Goal: Task Accomplishment & Management: Use online tool/utility

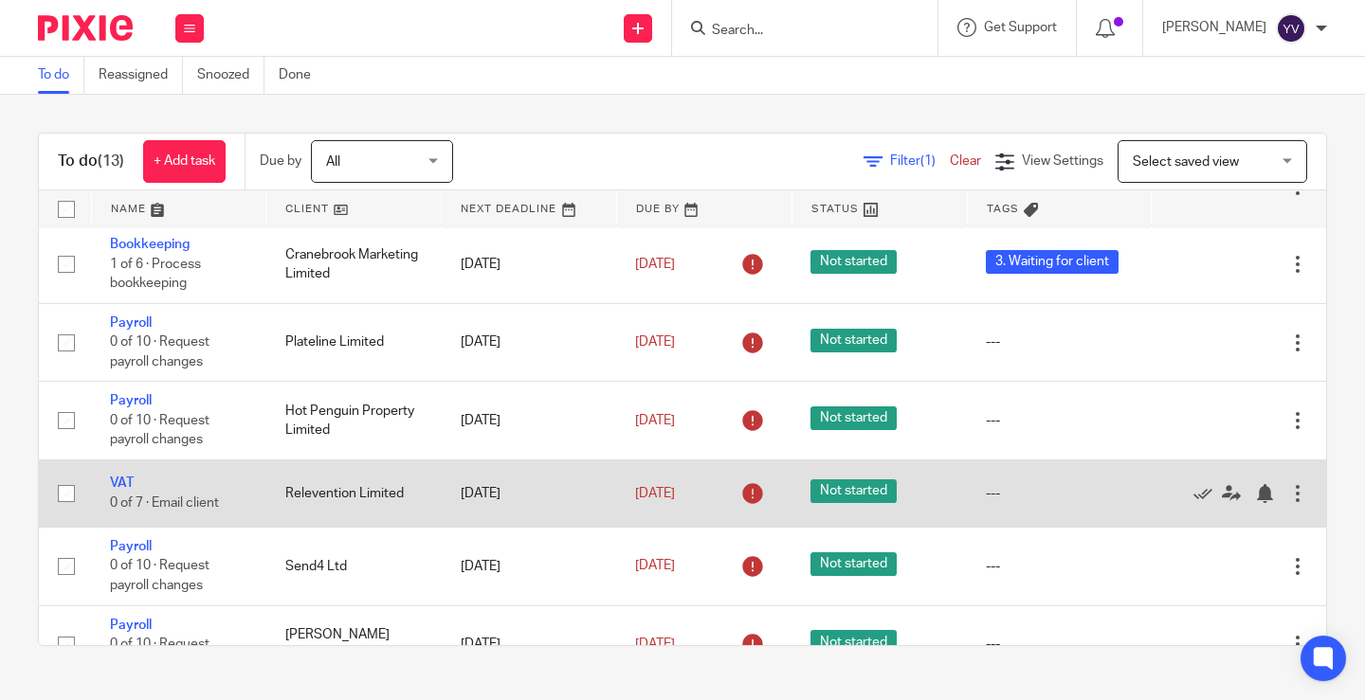
scroll to position [440, 0]
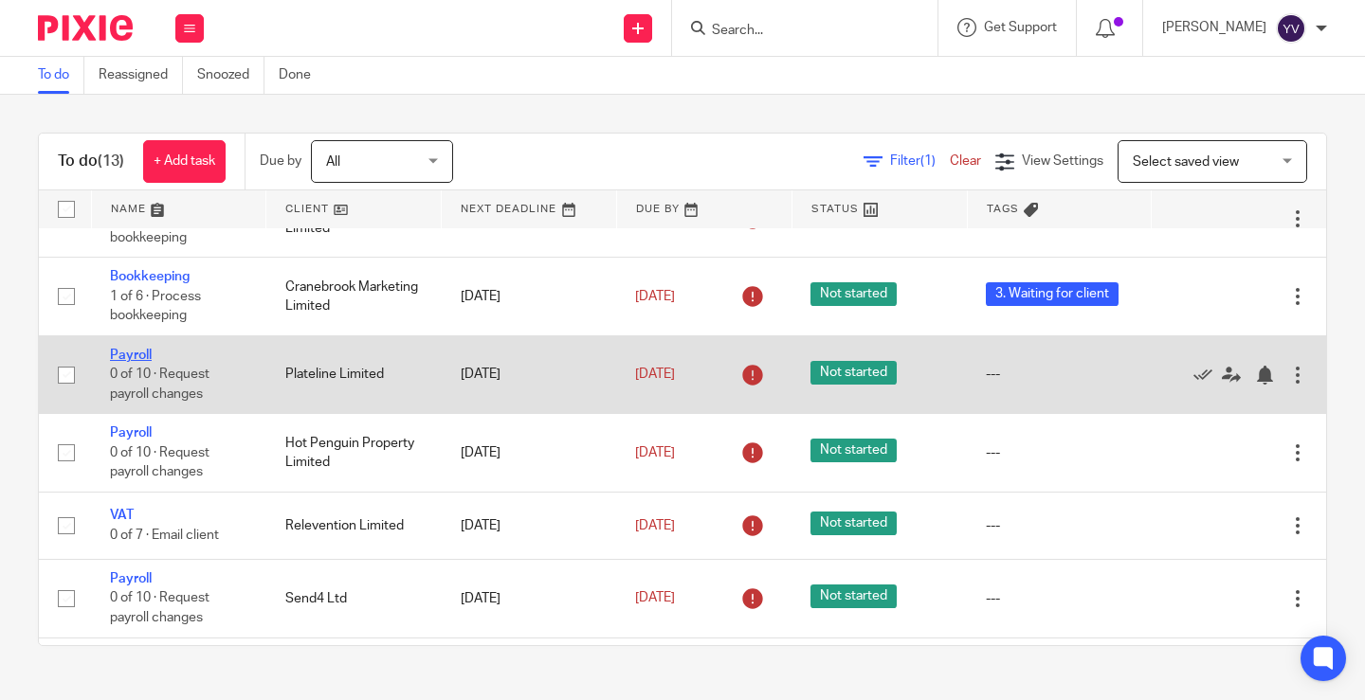
click at [130, 350] on link "Payroll" at bounding box center [131, 355] width 42 height 13
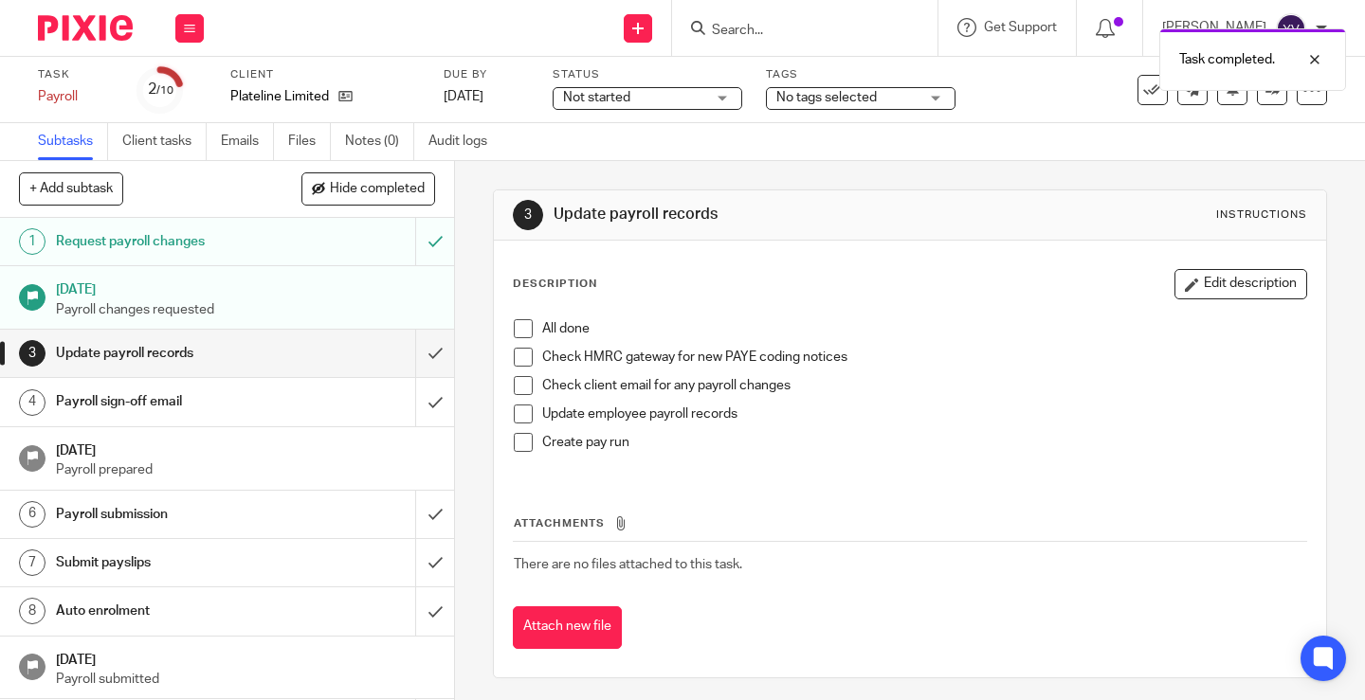
click at [517, 333] on span at bounding box center [523, 328] width 19 height 19
click at [515, 361] on span at bounding box center [523, 357] width 19 height 19
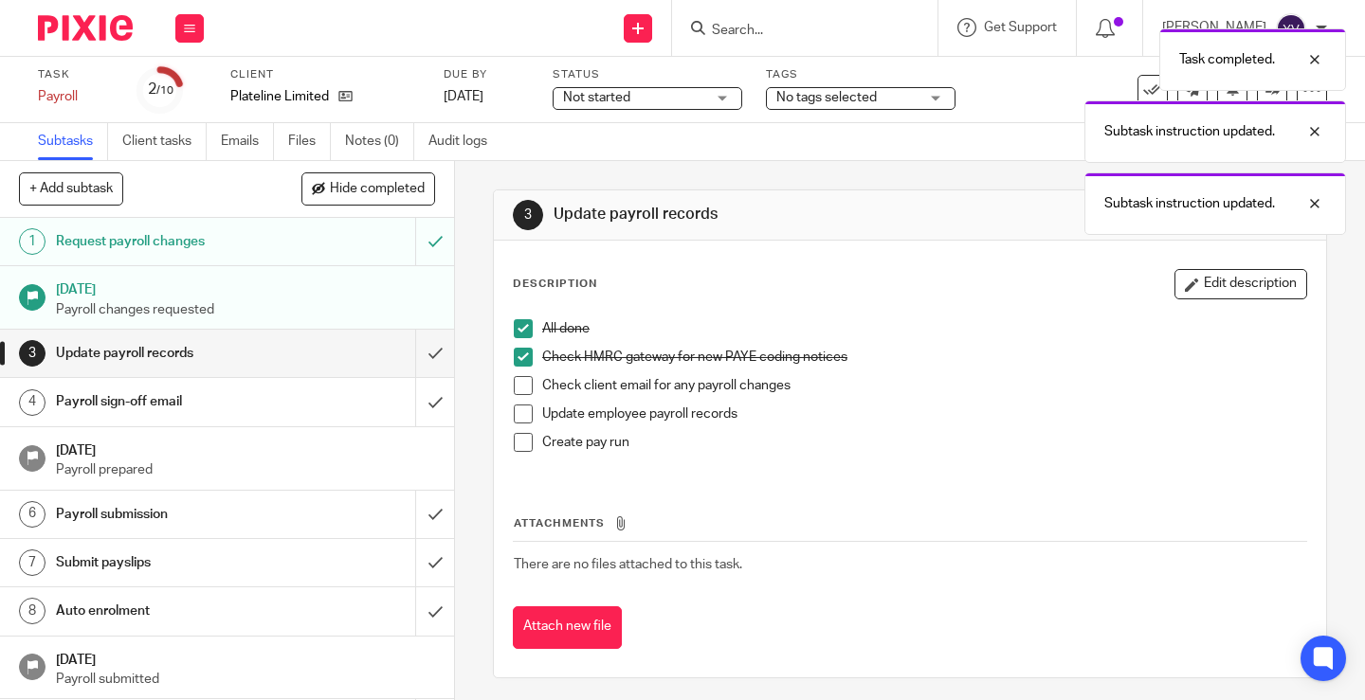
click at [517, 388] on span at bounding box center [523, 385] width 19 height 19
click at [514, 418] on span at bounding box center [523, 414] width 19 height 19
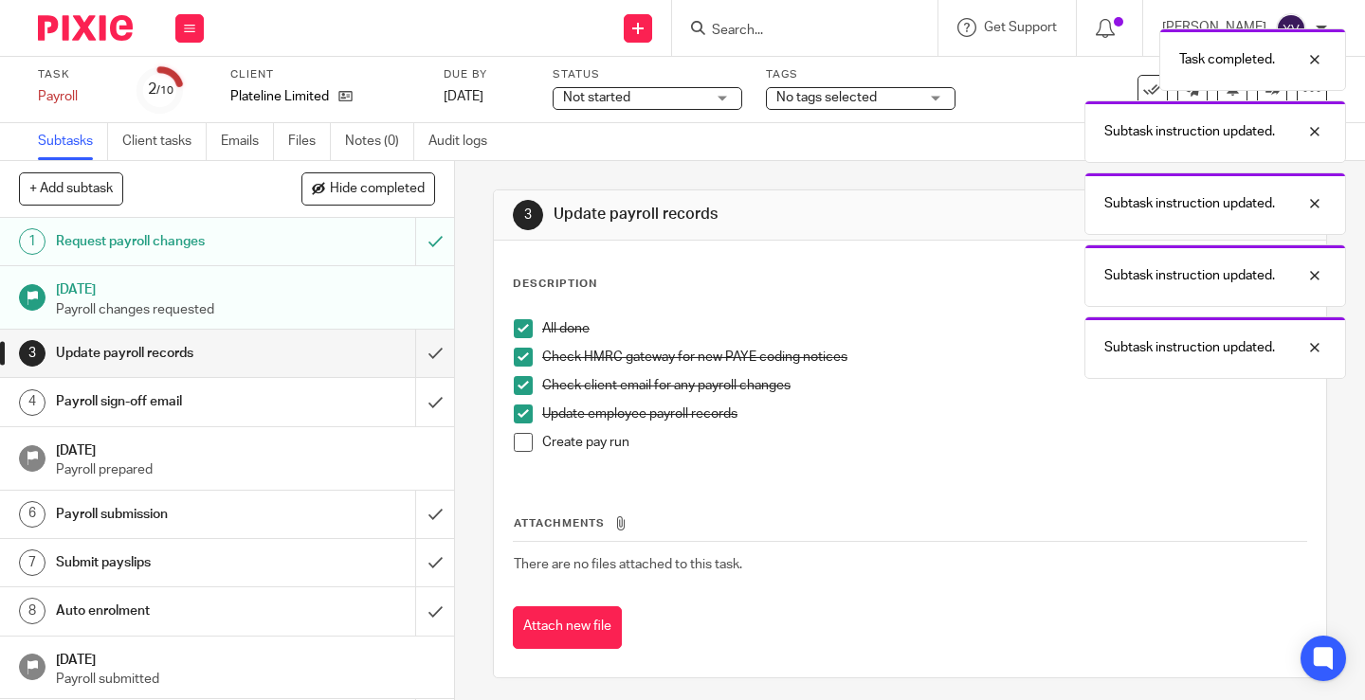
click at [517, 444] on span at bounding box center [523, 442] width 19 height 19
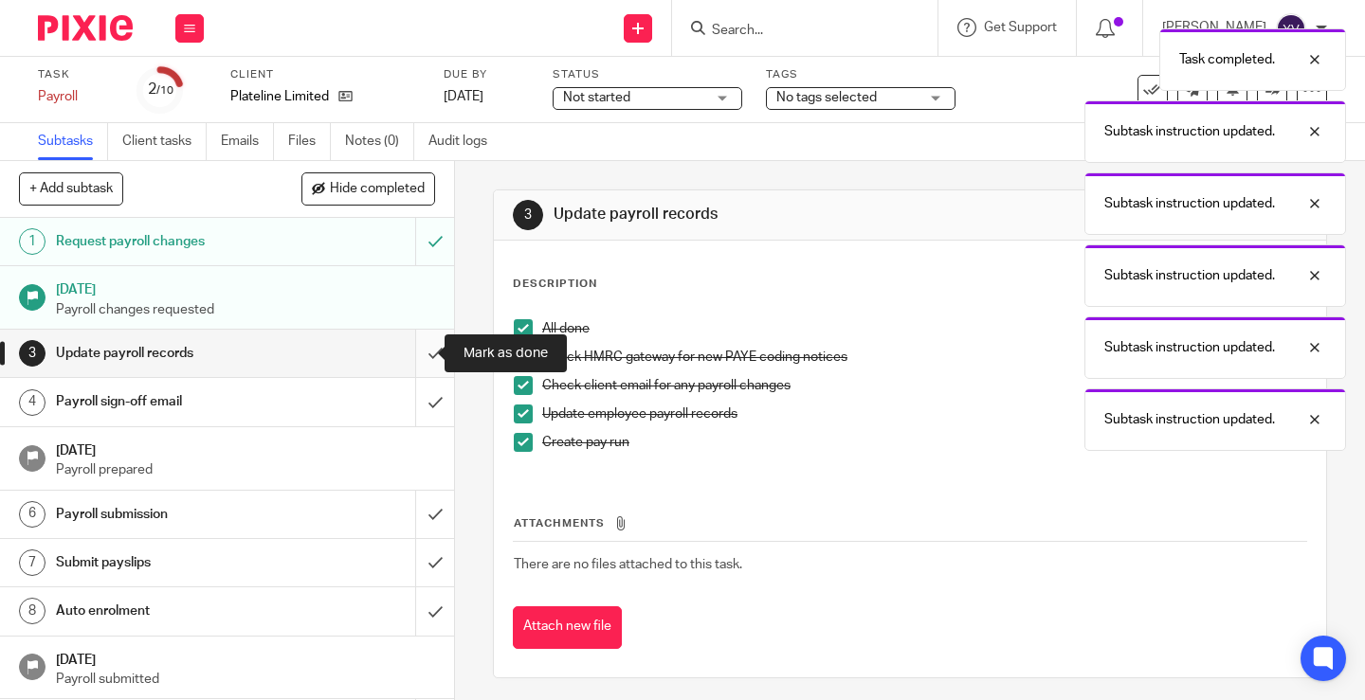
click at [415, 354] on input "submit" at bounding box center [227, 353] width 454 height 47
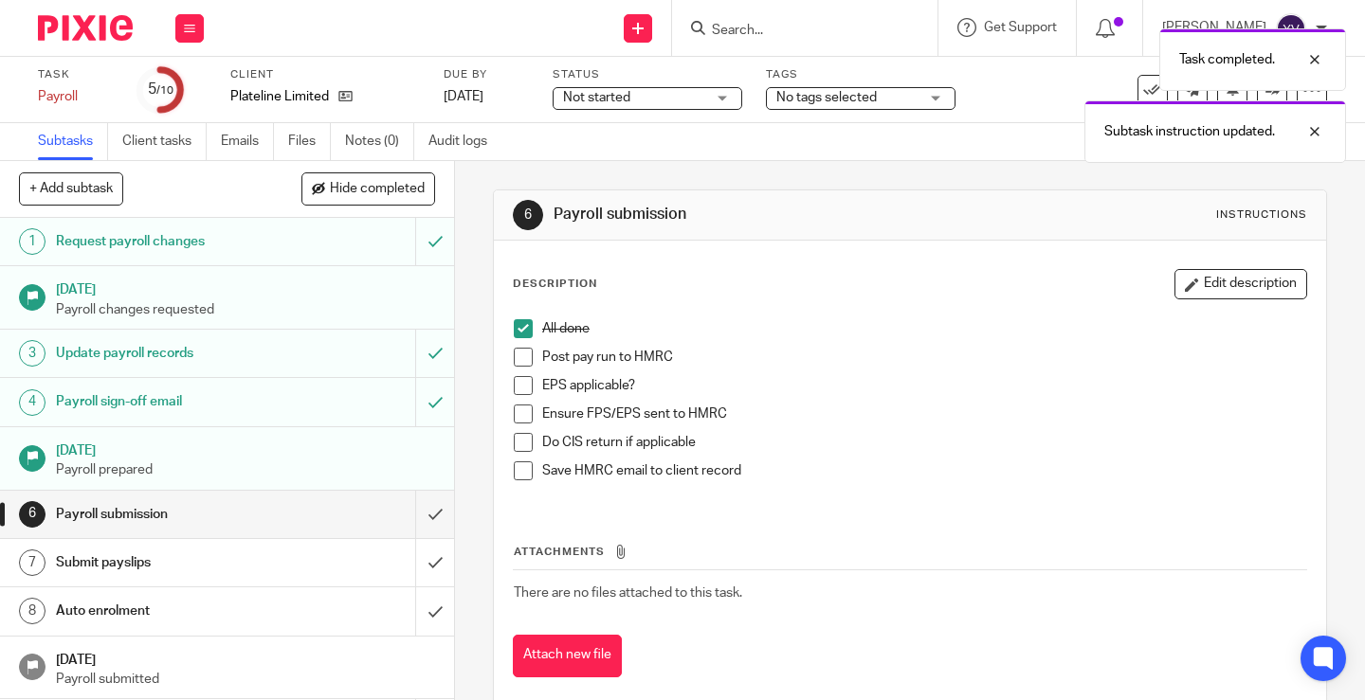
click at [517, 362] on span at bounding box center [523, 357] width 19 height 19
click at [514, 390] on span at bounding box center [523, 385] width 19 height 19
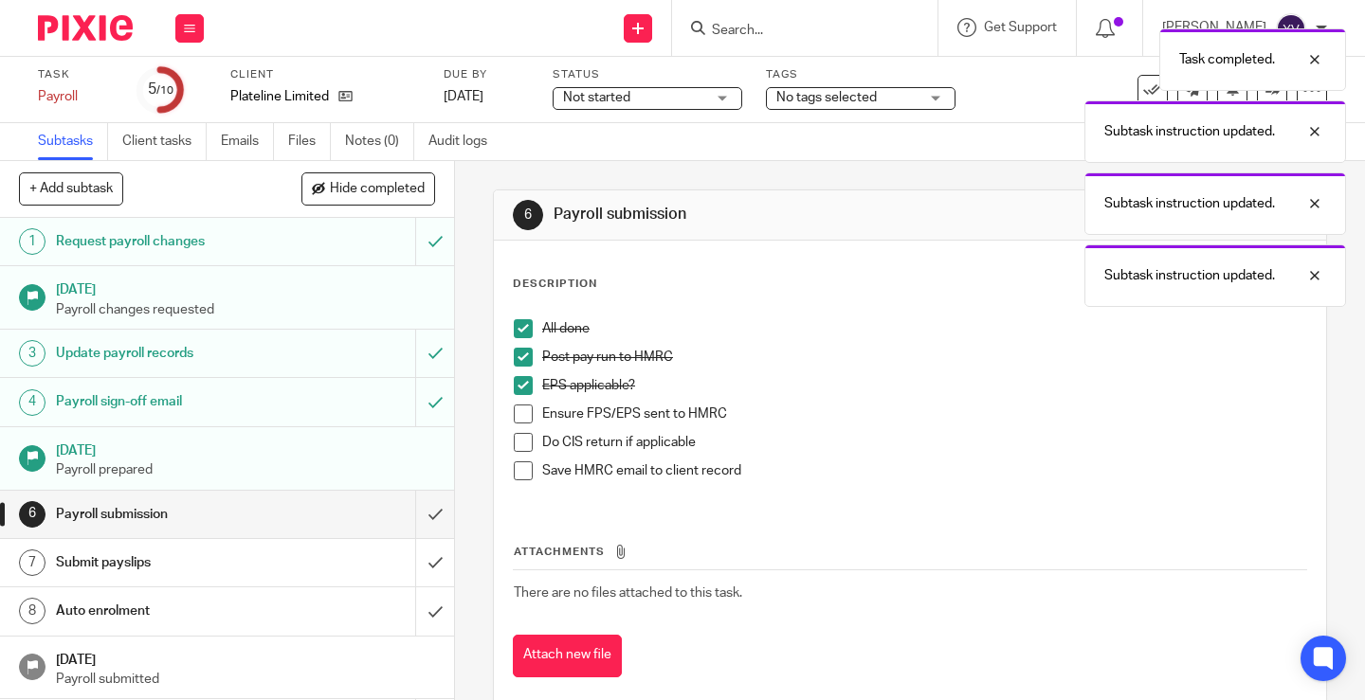
click at [517, 411] on span at bounding box center [523, 414] width 19 height 19
click at [514, 444] on span at bounding box center [523, 442] width 19 height 19
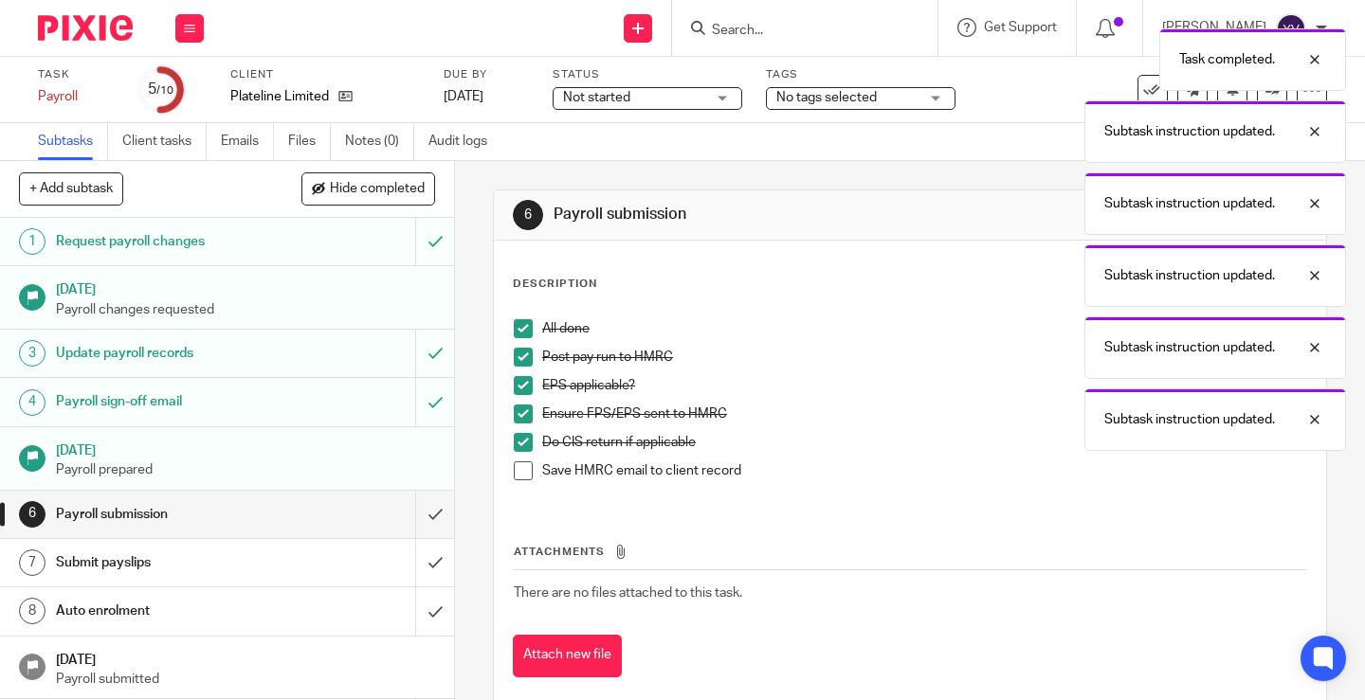
click at [517, 468] on span at bounding box center [523, 471] width 19 height 19
click at [422, 514] on input "submit" at bounding box center [227, 514] width 454 height 47
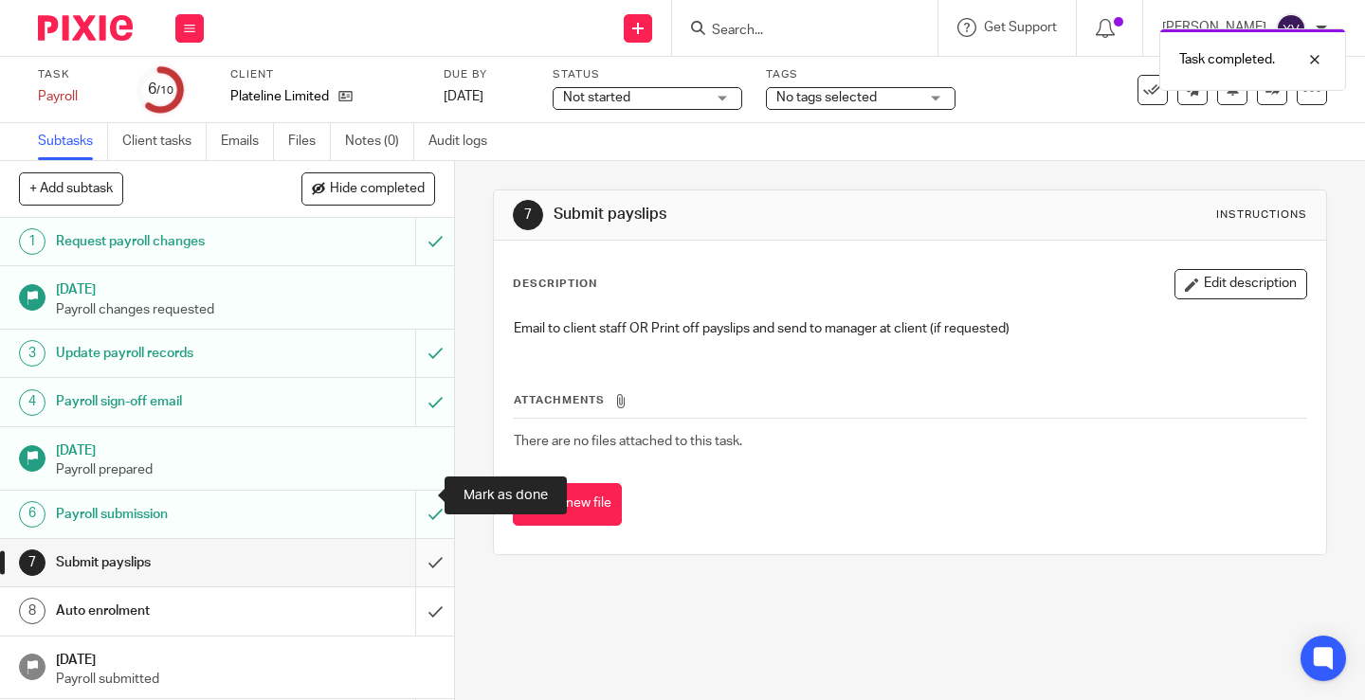
scroll to position [67, 0]
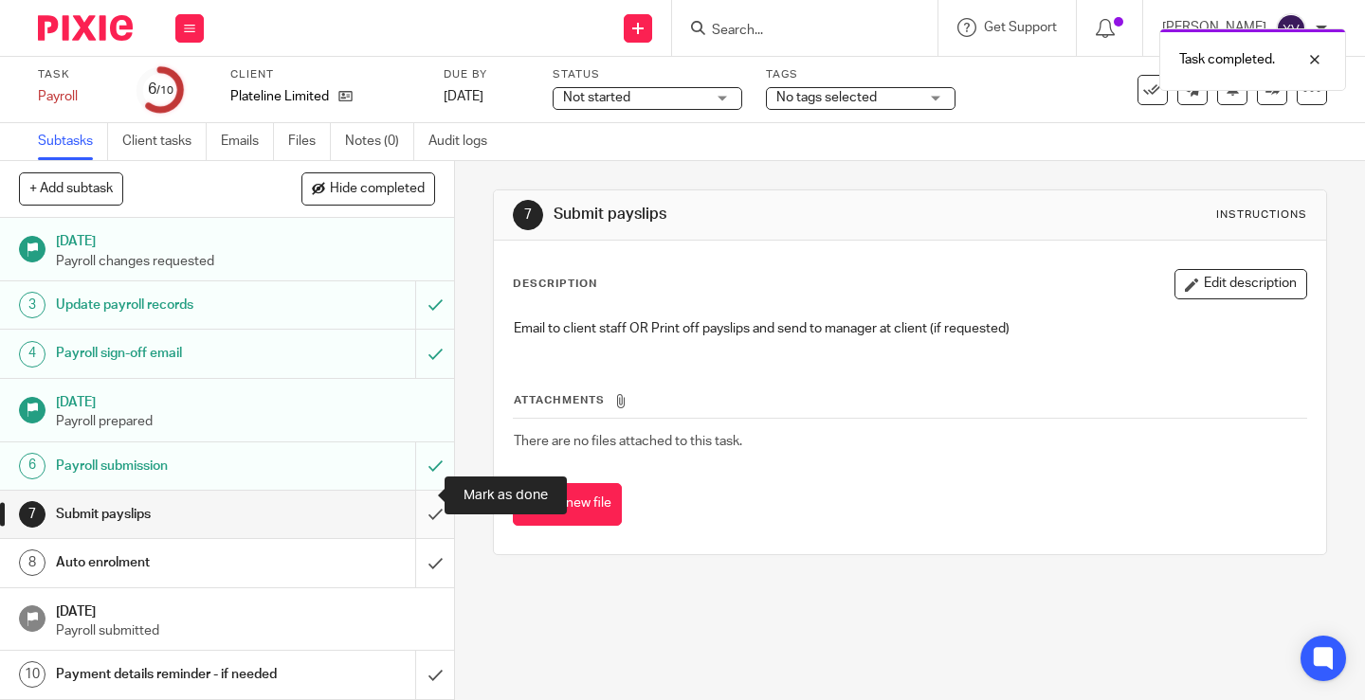
click at [415, 491] on input "submit" at bounding box center [227, 514] width 454 height 47
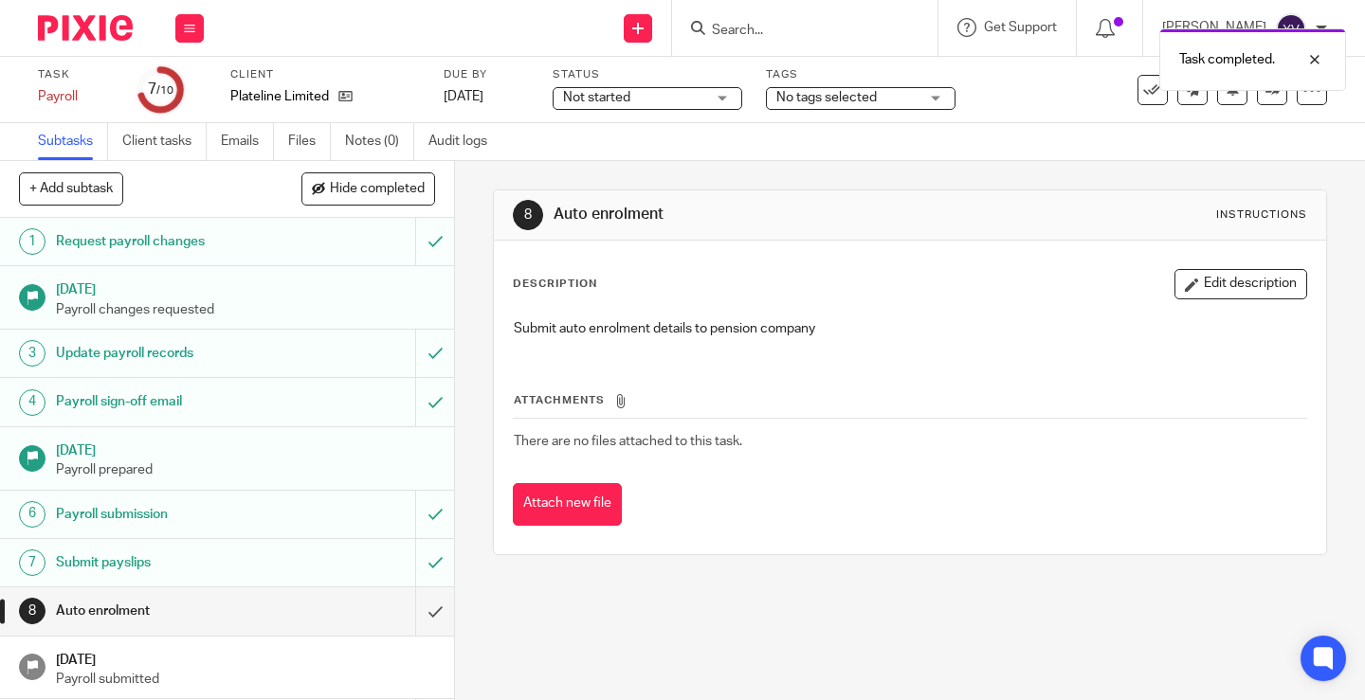
scroll to position [67, 0]
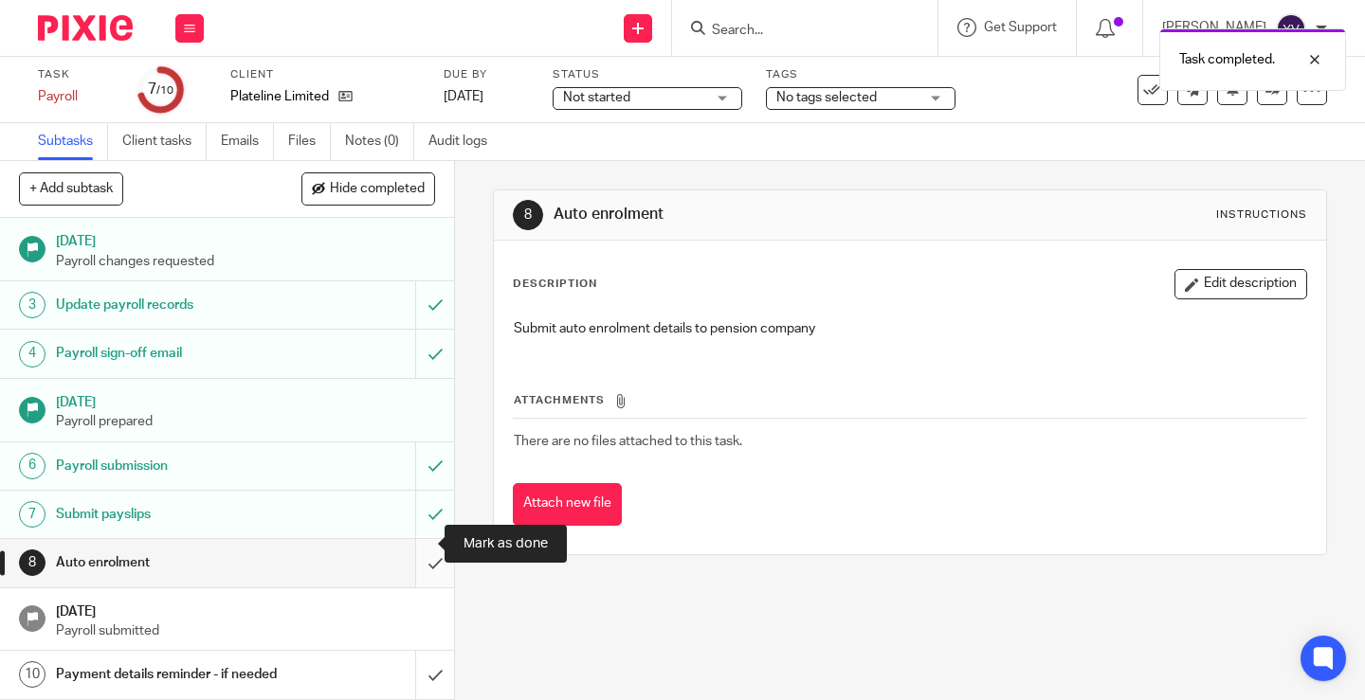
click at [409, 541] on input "submit" at bounding box center [227, 562] width 454 height 47
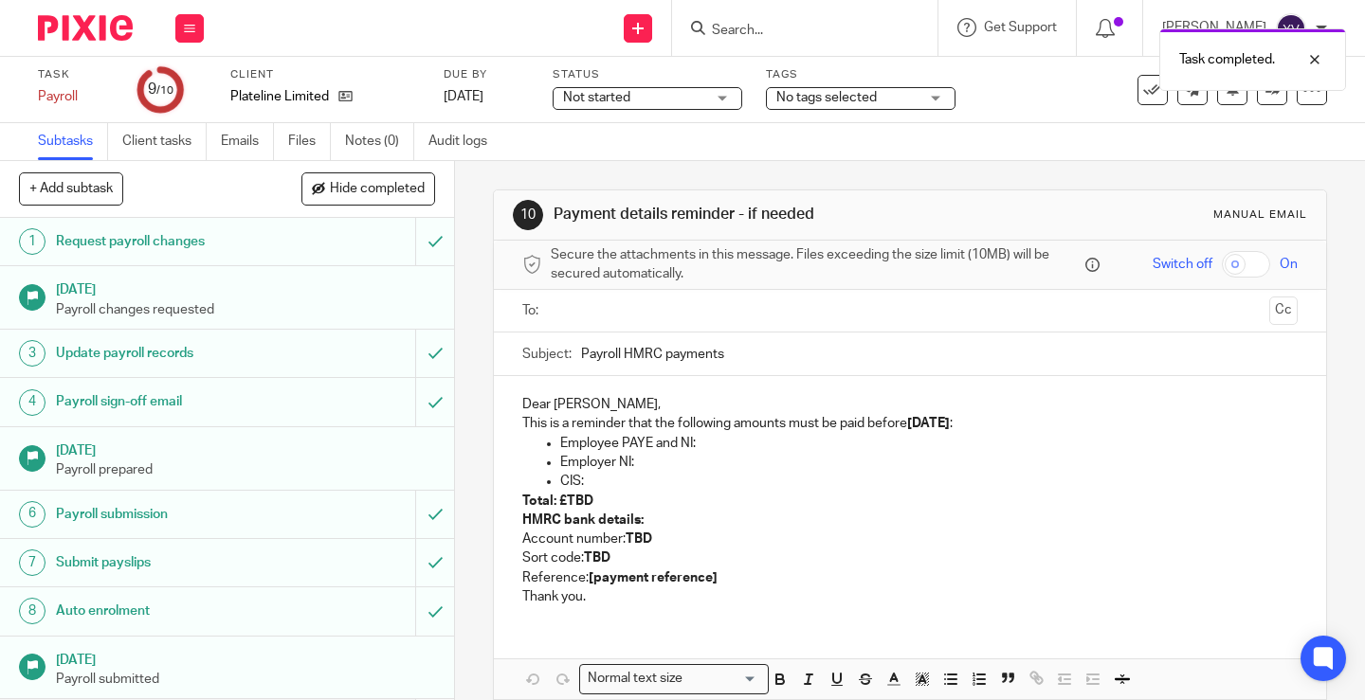
scroll to position [67, 0]
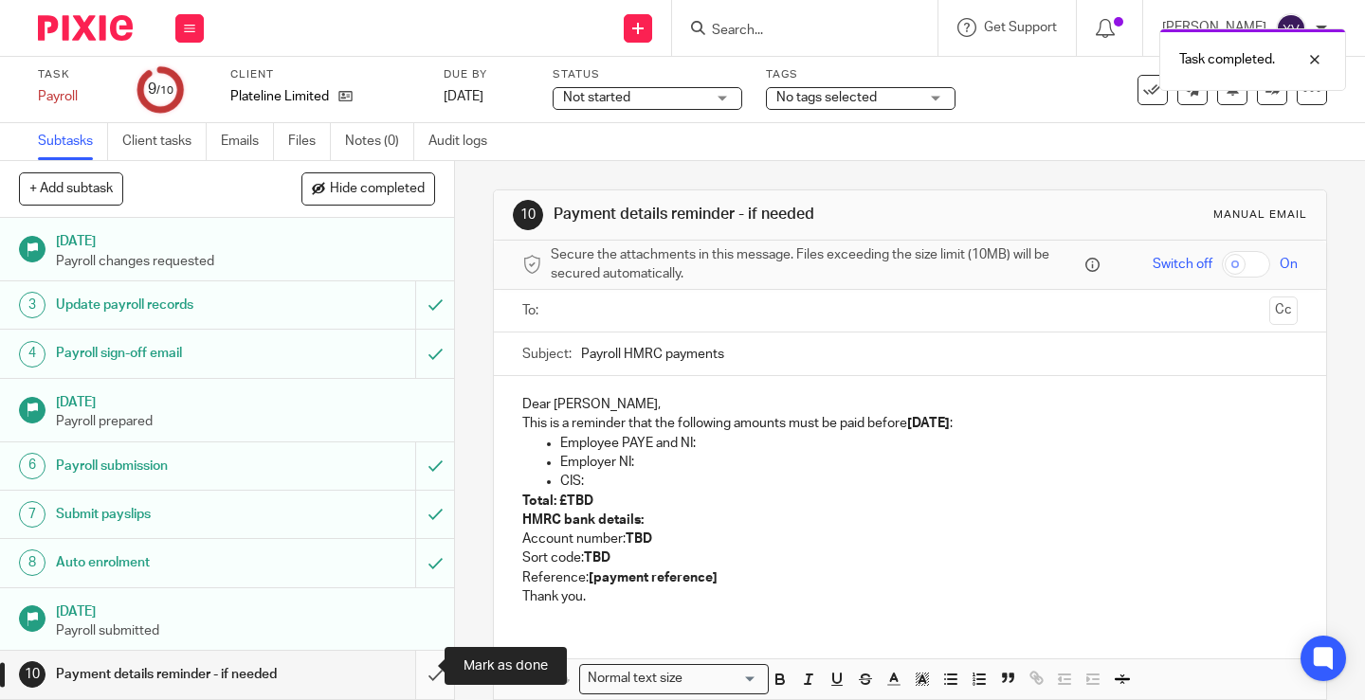
drag, startPoint x: 412, startPoint y: 659, endPoint x: 411, endPoint y: 648, distance: 10.5
click at [412, 659] on input "submit" at bounding box center [227, 674] width 454 height 47
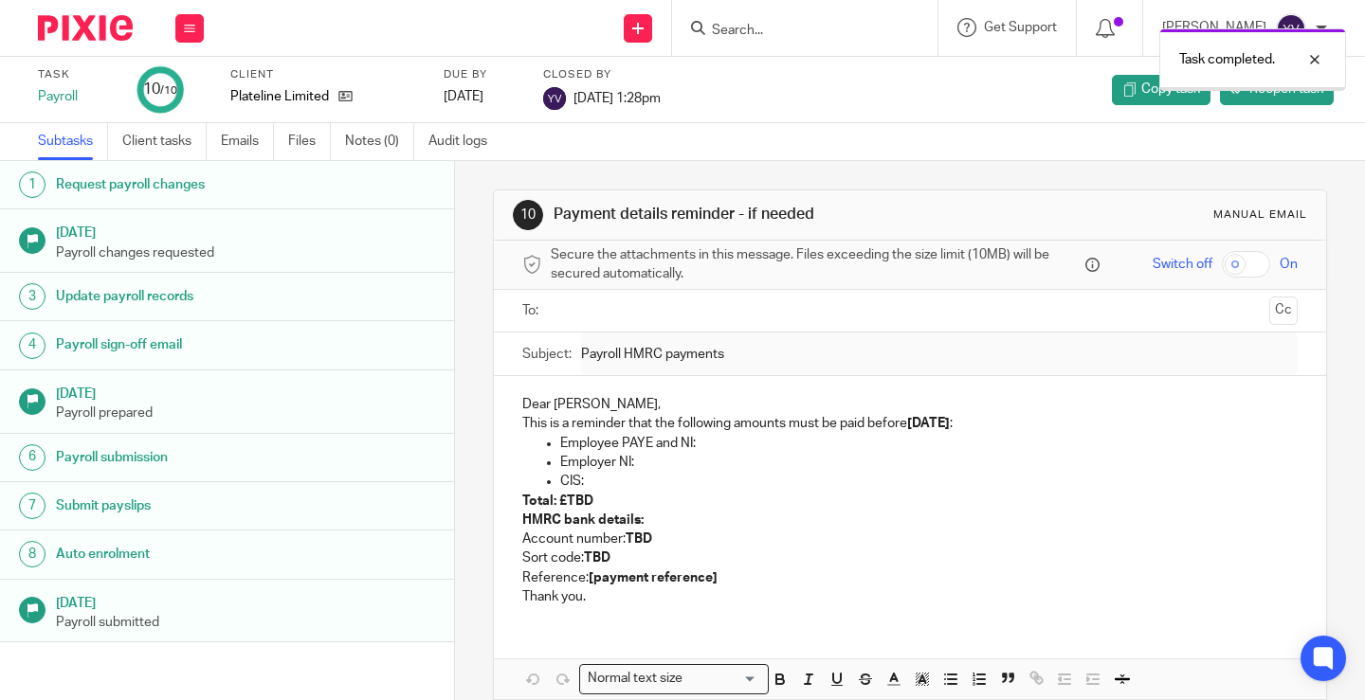
scroll to position [48, 0]
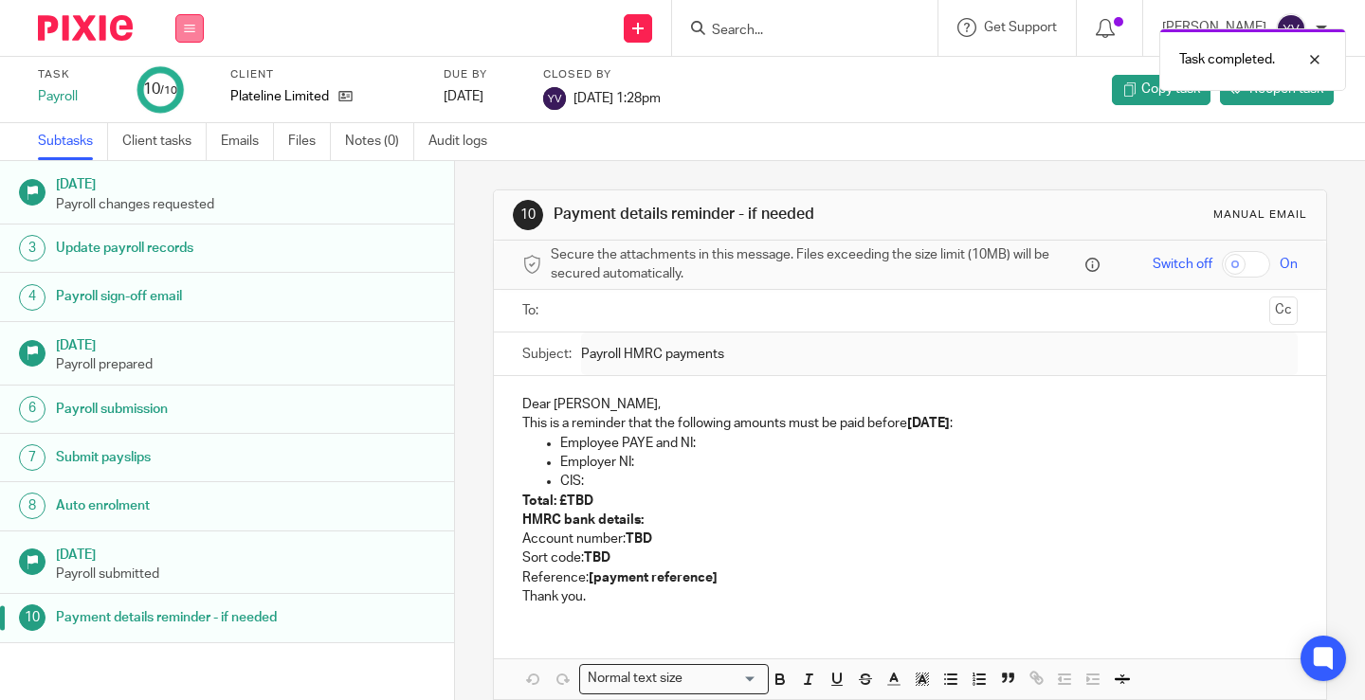
click at [195, 29] on button at bounding box center [189, 28] width 28 height 28
click at [185, 84] on link "Work" at bounding box center [180, 88] width 33 height 13
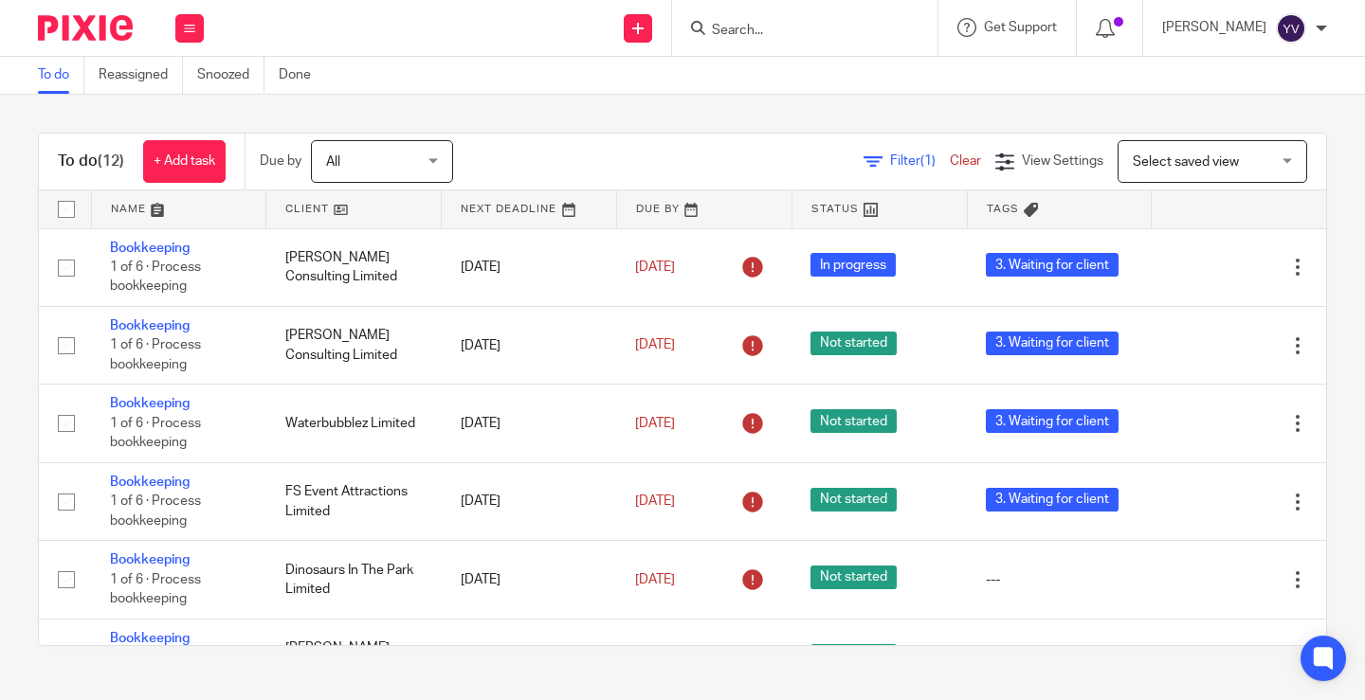
click at [804, 19] on form at bounding box center [811, 28] width 202 height 24
click at [806, 35] on input "Search" at bounding box center [795, 31] width 171 height 17
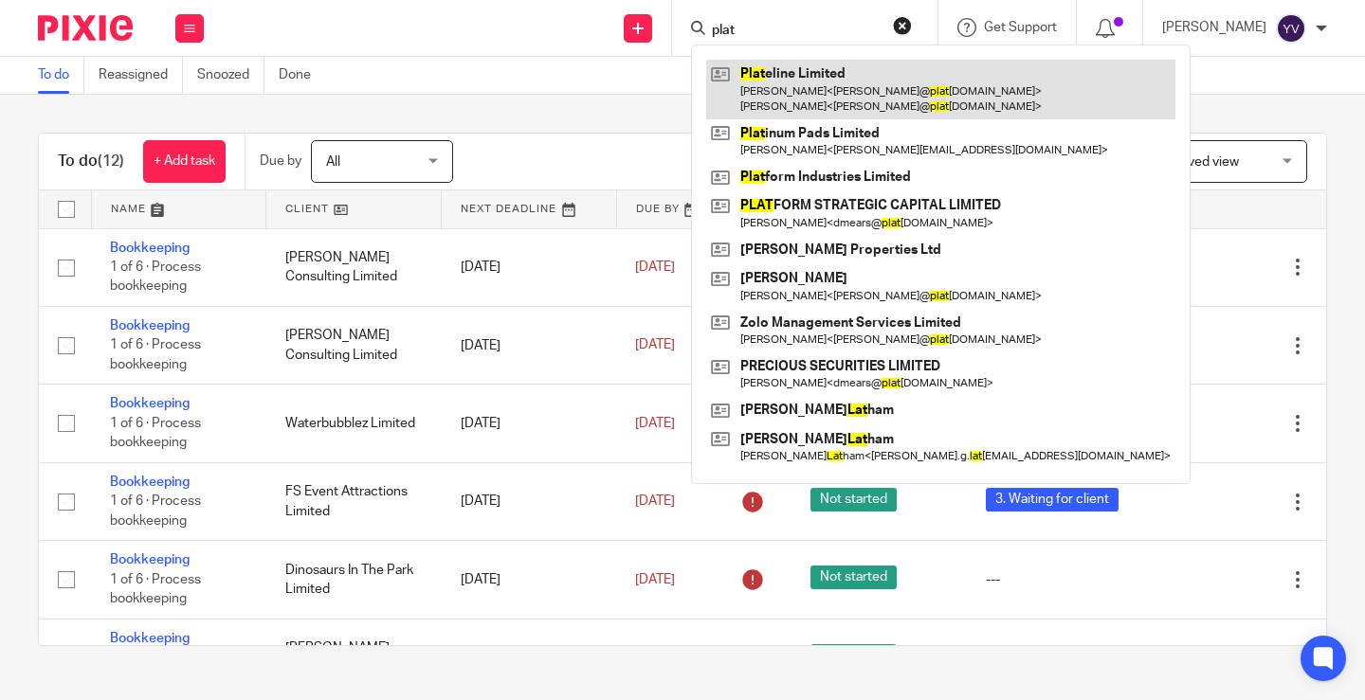
type input "plat"
click at [824, 89] on link at bounding box center [940, 89] width 469 height 59
